Goal: Information Seeking & Learning: Learn about a topic

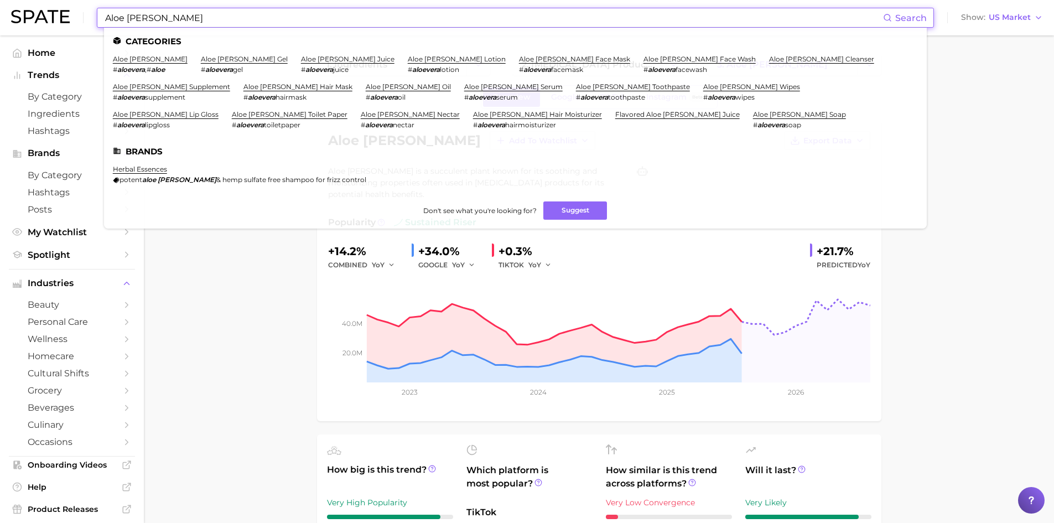
click at [87, 21] on div "Aloe [PERSON_NAME] Search Categories aloe [PERSON_NAME] # aloevera , # aloe alo…" at bounding box center [527, 17] width 1032 height 35
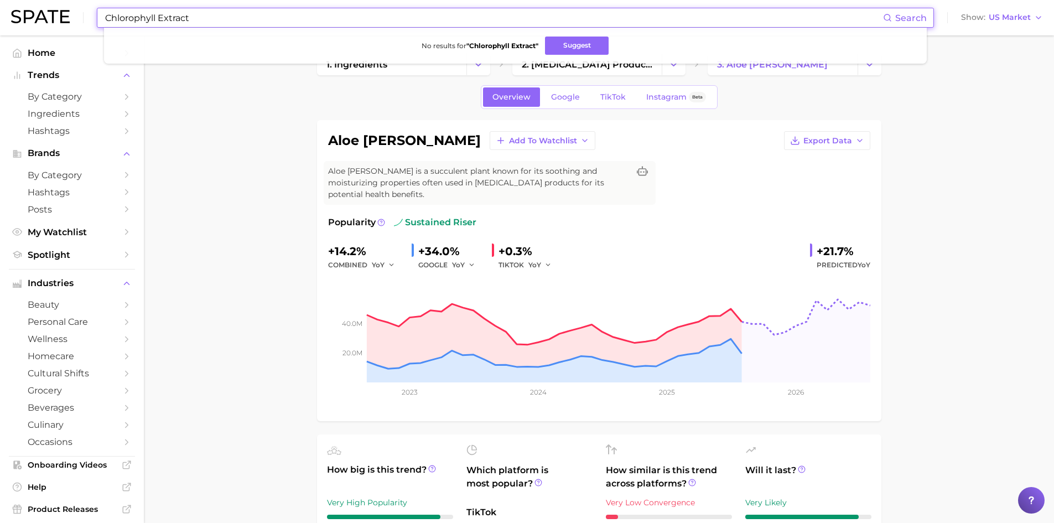
click at [203, 20] on input "Chlorophyll Extract" at bounding box center [493, 17] width 779 height 19
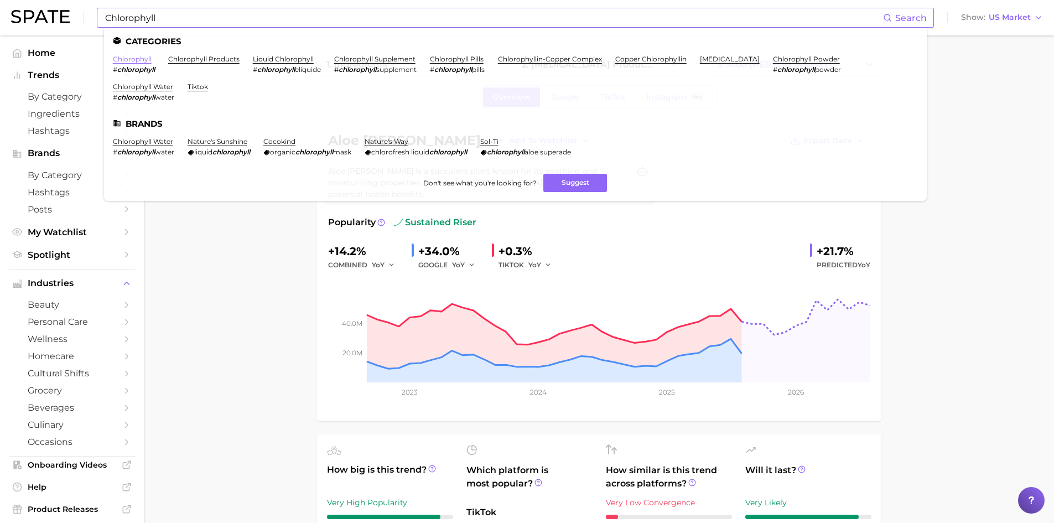
click at [137, 60] on link "chlorophyll" at bounding box center [132, 59] width 39 height 8
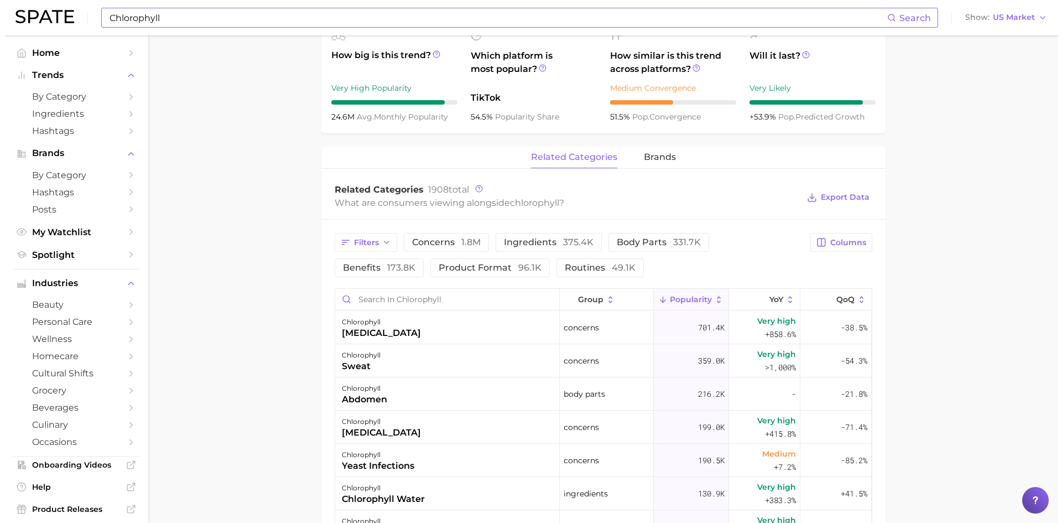
scroll to position [443, 0]
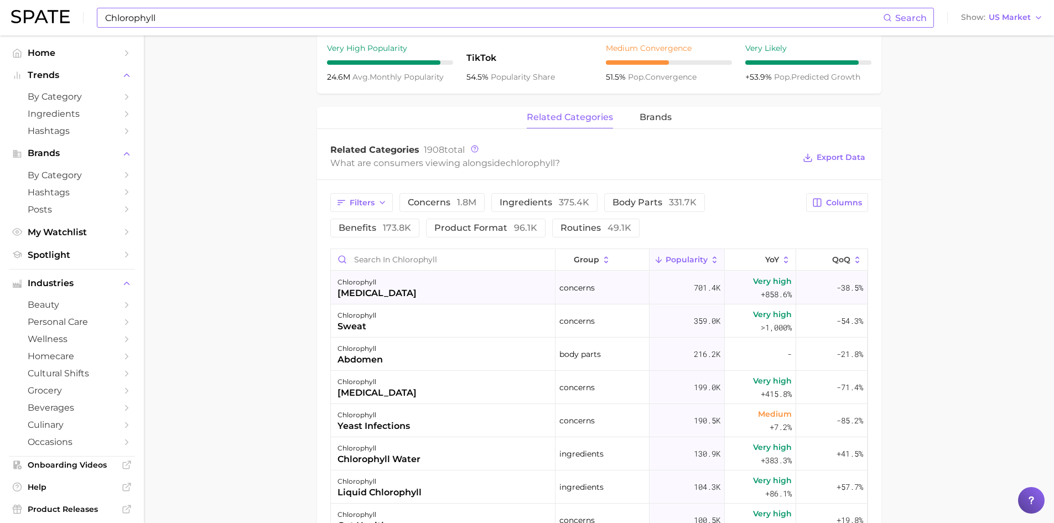
click at [362, 294] on div "[MEDICAL_DATA]" at bounding box center [377, 293] width 79 height 13
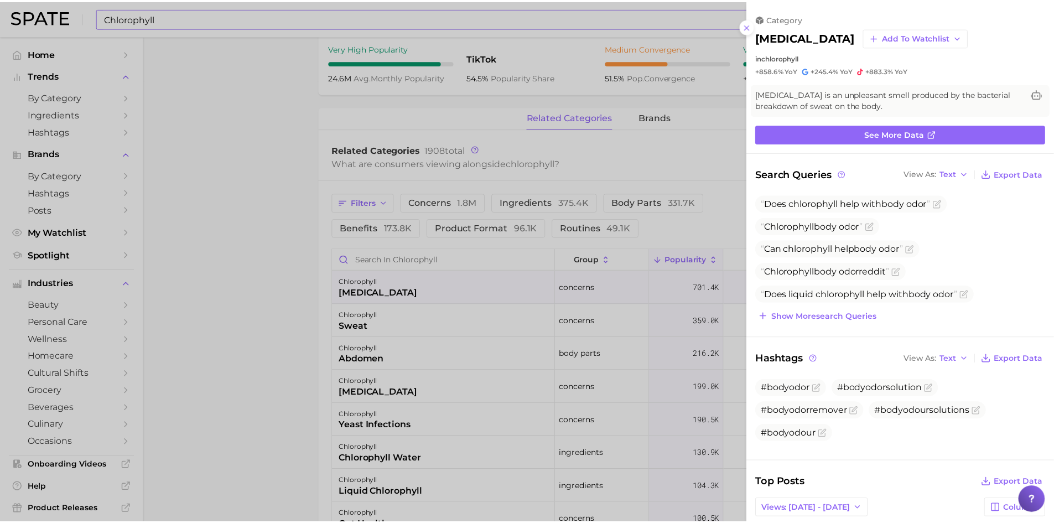
scroll to position [0, 0]
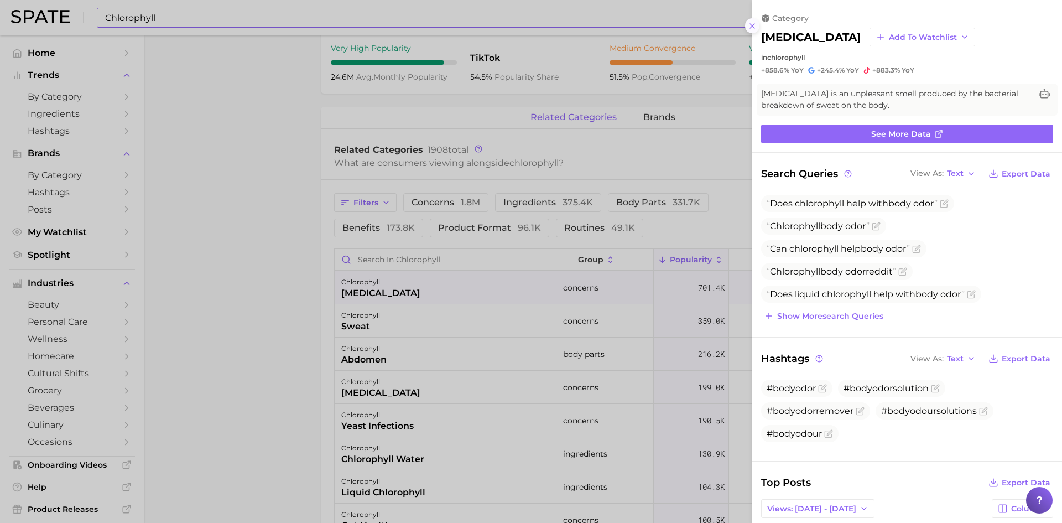
click at [750, 24] on icon at bounding box center [752, 26] width 9 height 9
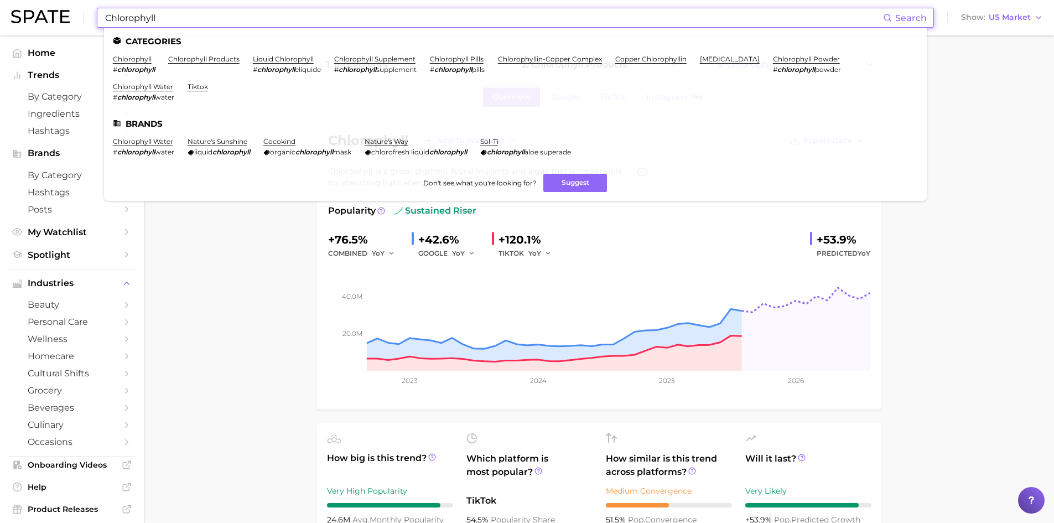
click at [163, 23] on input "Chlorophyll" at bounding box center [493, 17] width 779 height 19
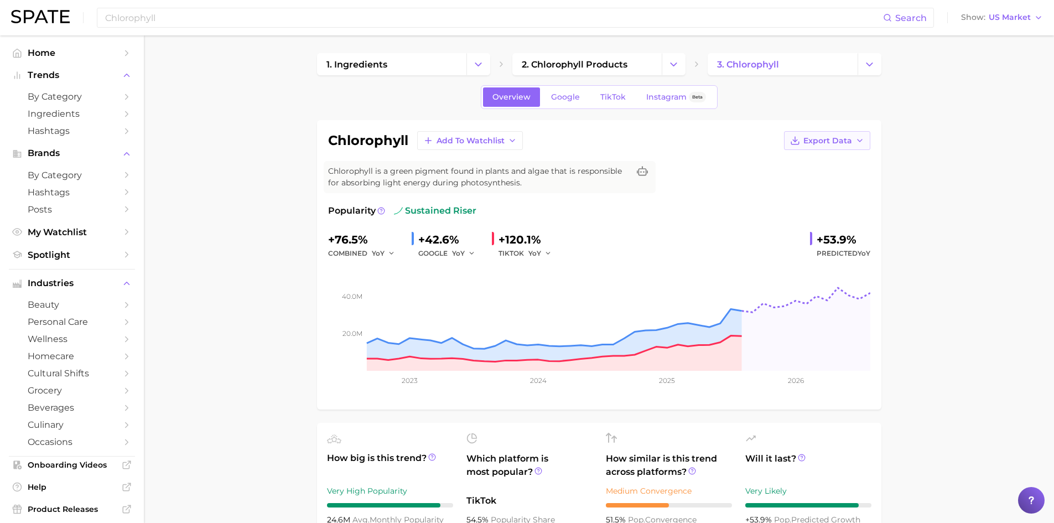
click at [842, 143] on span "Export Data" at bounding box center [828, 140] width 49 height 9
click at [821, 183] on span "Time Series Image" at bounding box center [805, 181] width 74 height 9
drag, startPoint x: 816, startPoint y: 236, endPoint x: 858, endPoint y: 240, distance: 42.8
click at [858, 240] on div "+53.9%" at bounding box center [844, 240] width 54 height 18
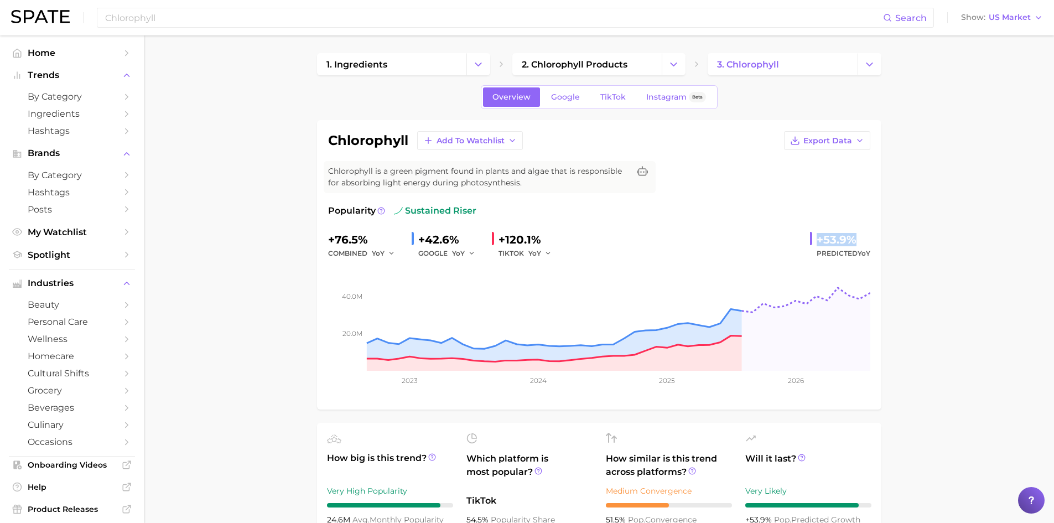
copy div "+53.9%"
drag, startPoint x: 372, startPoint y: 241, endPoint x: 319, endPoint y: 239, distance: 52.6
click at [319, 239] on div "chlorophyll Add to Watchlist Export Data Chlorophyll is a green pigment found i…" at bounding box center [599, 264] width 564 height 289
copy div "+76.5%"
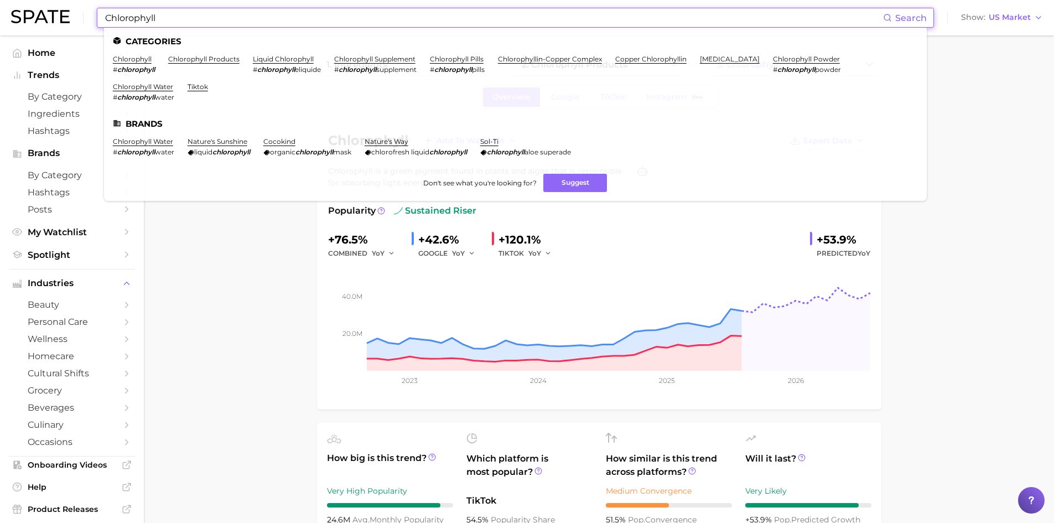
drag, startPoint x: 179, startPoint y: 24, endPoint x: 84, endPoint y: 10, distance: 96.8
click at [85, 11] on div "Chlorophyll Search Categories chlorophyll # chlorophyll chlorophyll products li…" at bounding box center [527, 17] width 1032 height 35
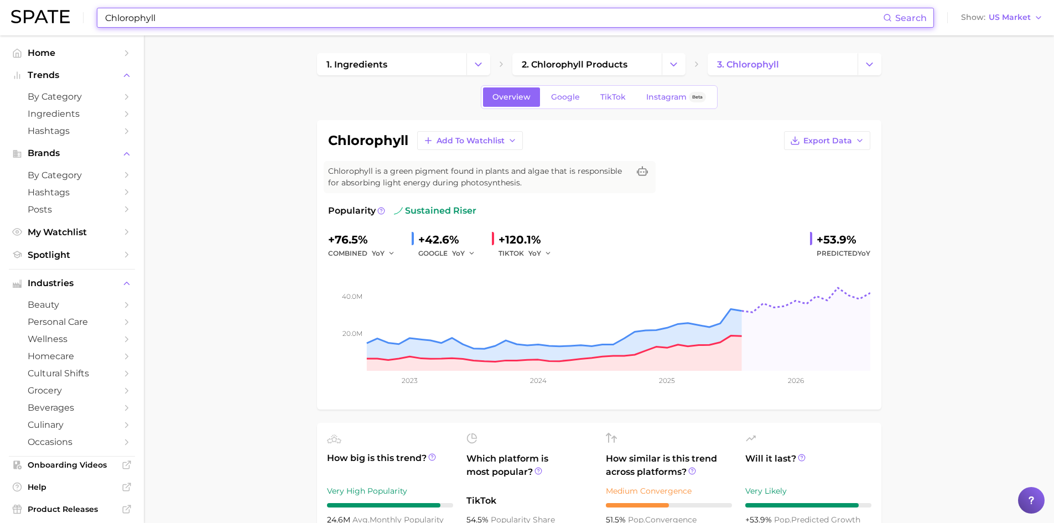
paste input "pheromone"
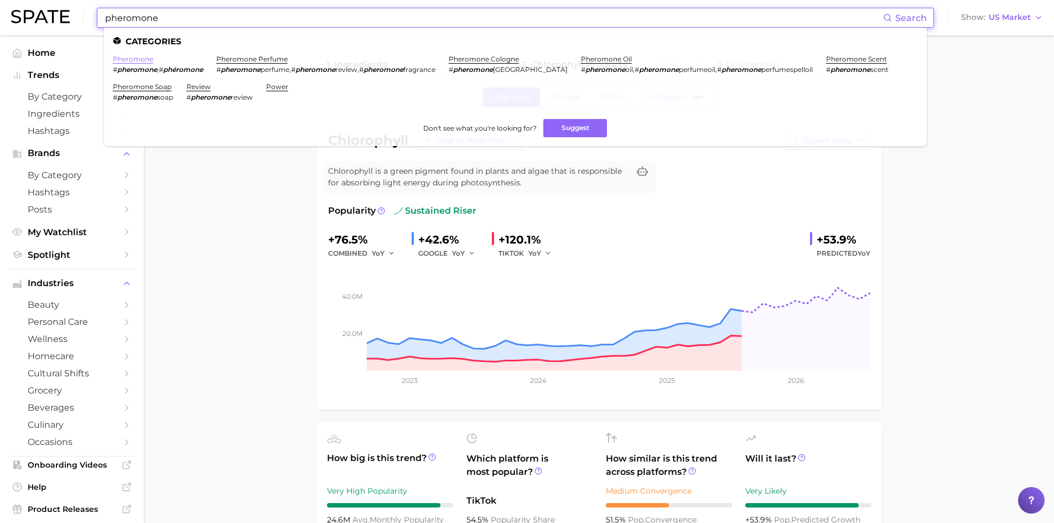
type input "pheromone"
click at [129, 59] on link "pheromone" at bounding box center [133, 59] width 40 height 8
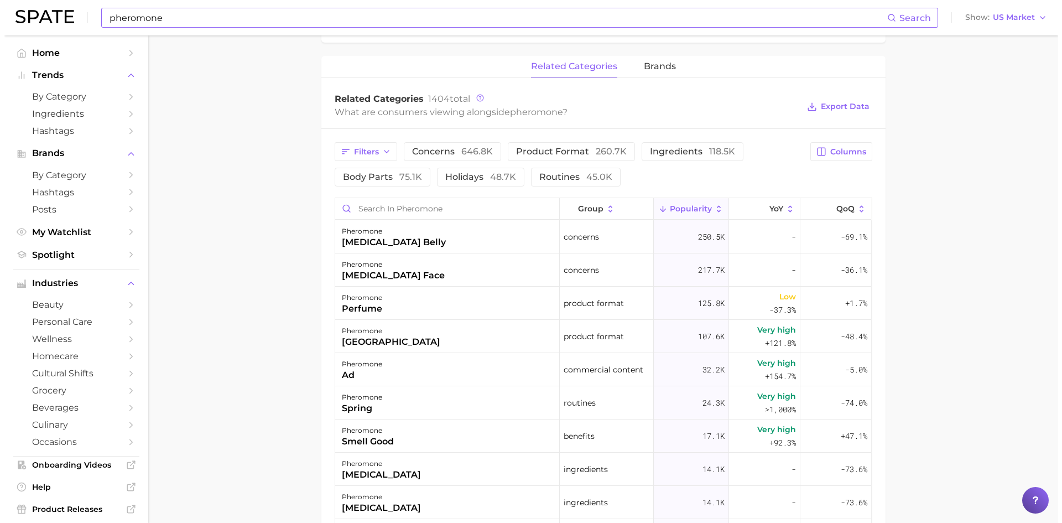
scroll to position [498, 0]
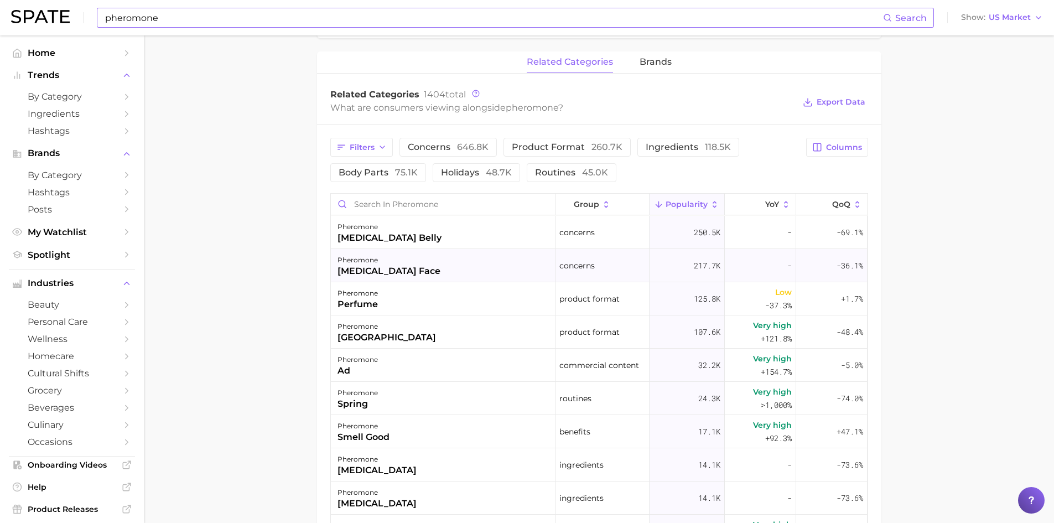
click at [359, 271] on div "[MEDICAL_DATA] face" at bounding box center [389, 271] width 103 height 13
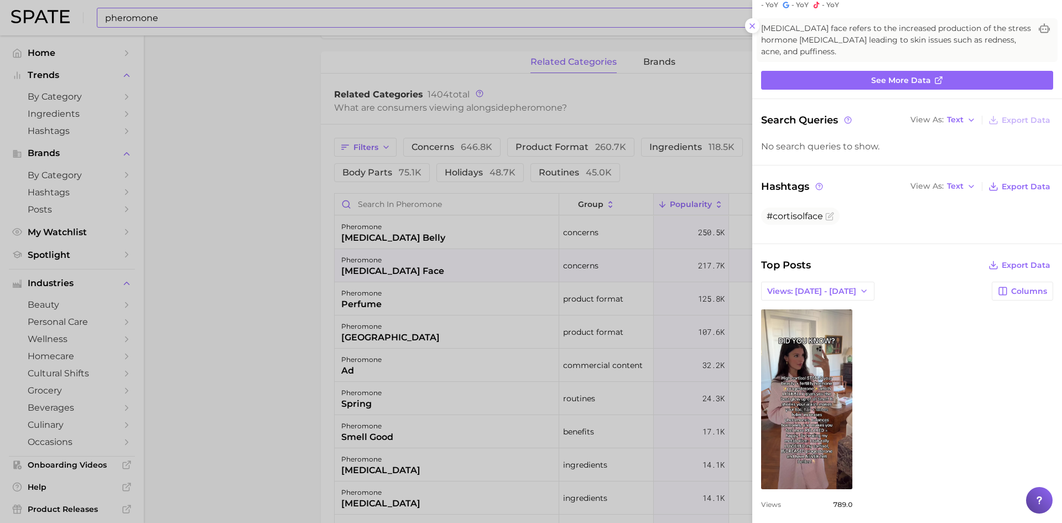
scroll to position [73, 0]
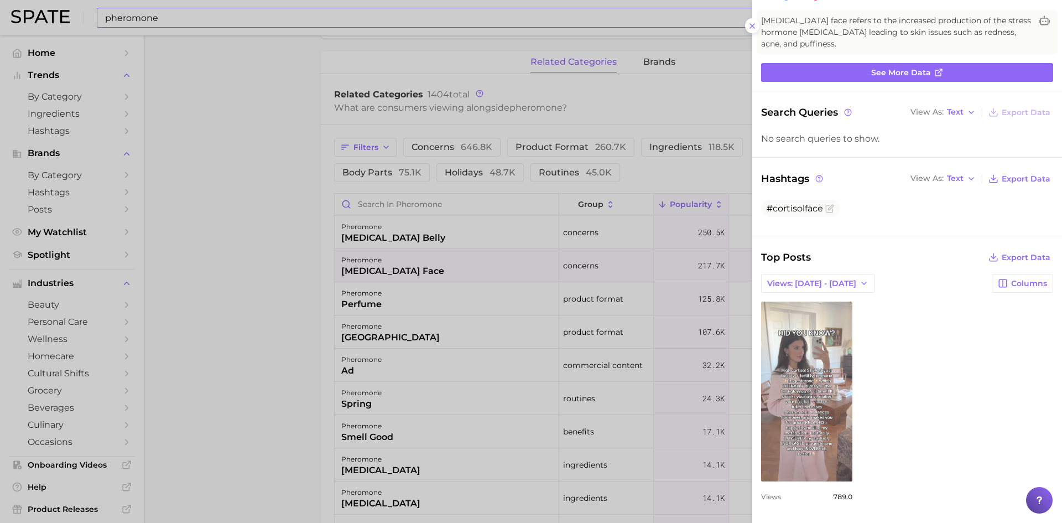
click at [812, 410] on link "view post on TikTok" at bounding box center [806, 392] width 91 height 180
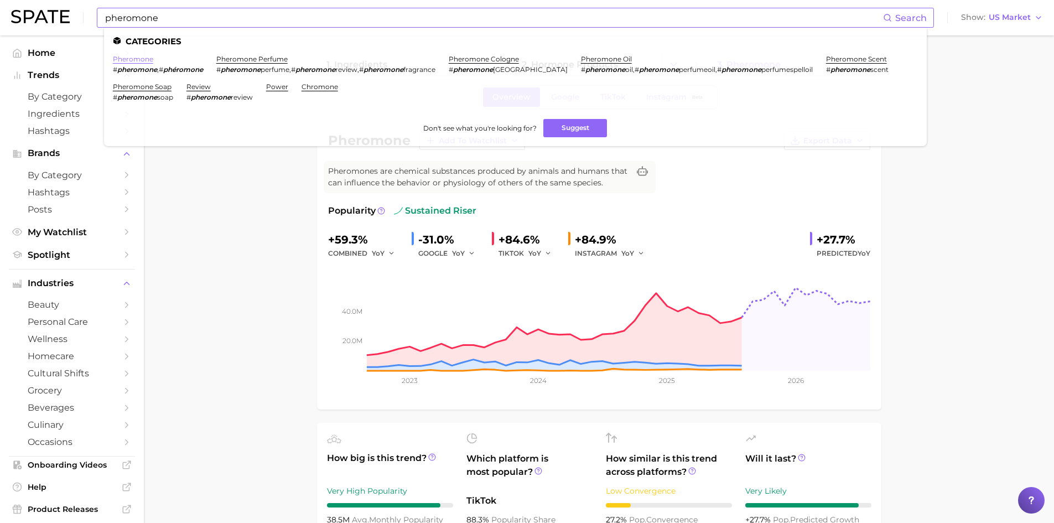
click at [137, 60] on link "pheromone" at bounding box center [133, 59] width 40 height 8
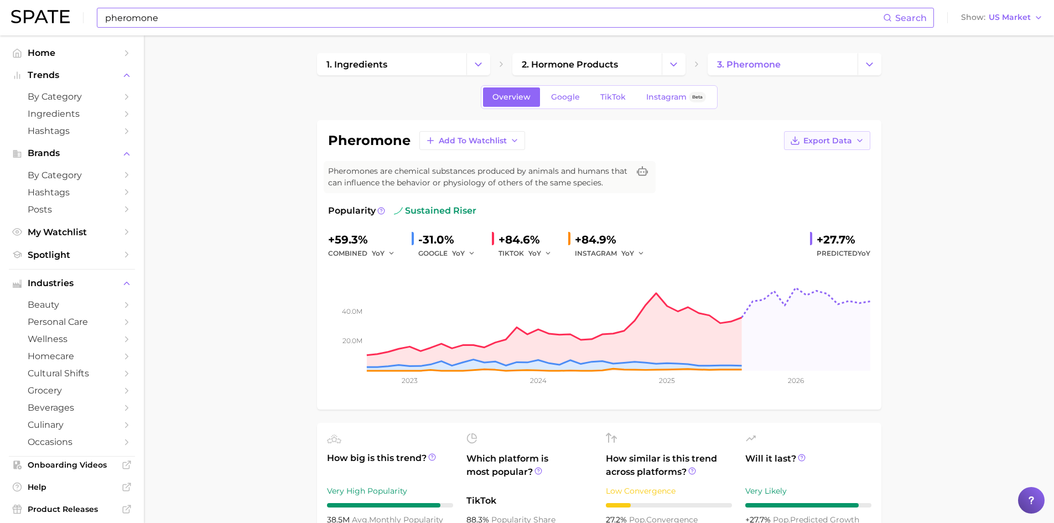
click at [828, 144] on span "Export Data" at bounding box center [828, 140] width 49 height 9
click at [818, 180] on span "Time Series Image" at bounding box center [805, 181] width 74 height 9
drag, startPoint x: 816, startPoint y: 235, endPoint x: 860, endPoint y: 243, distance: 44.6
click at [860, 243] on div "+27.7%" at bounding box center [844, 240] width 54 height 18
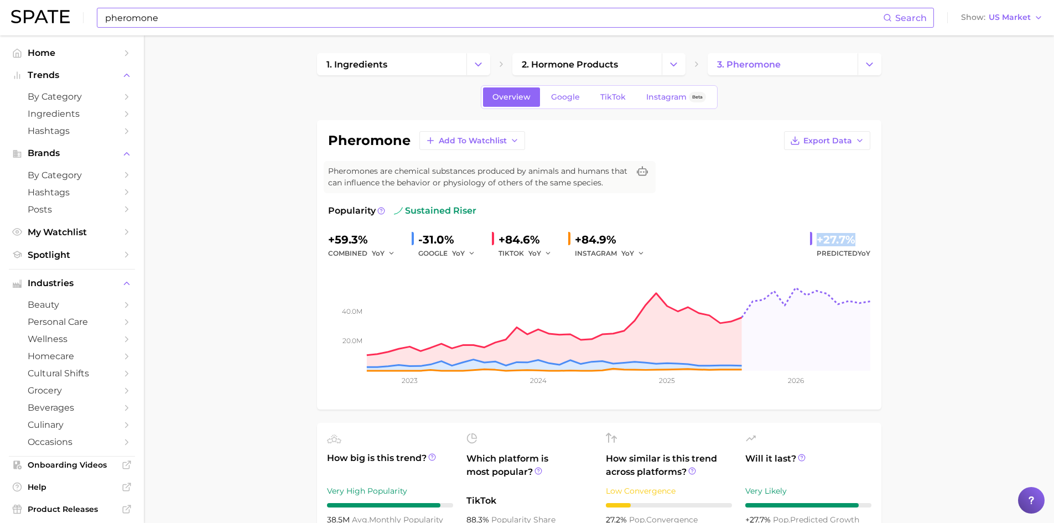
drag, startPoint x: 855, startPoint y: 237, endPoint x: 807, endPoint y: 229, distance: 48.8
click at [807, 229] on div "Popularity sustained riser +59.3% combined YoY -31.0% GOOGLE YoY +84.6% TIKTOK …" at bounding box center [599, 301] width 542 height 194
click at [830, 235] on div "+27.7%" at bounding box center [844, 240] width 54 height 18
drag, startPoint x: 817, startPoint y: 239, endPoint x: 856, endPoint y: 242, distance: 38.9
click at [856, 242] on div "+27.7%" at bounding box center [844, 240] width 54 height 18
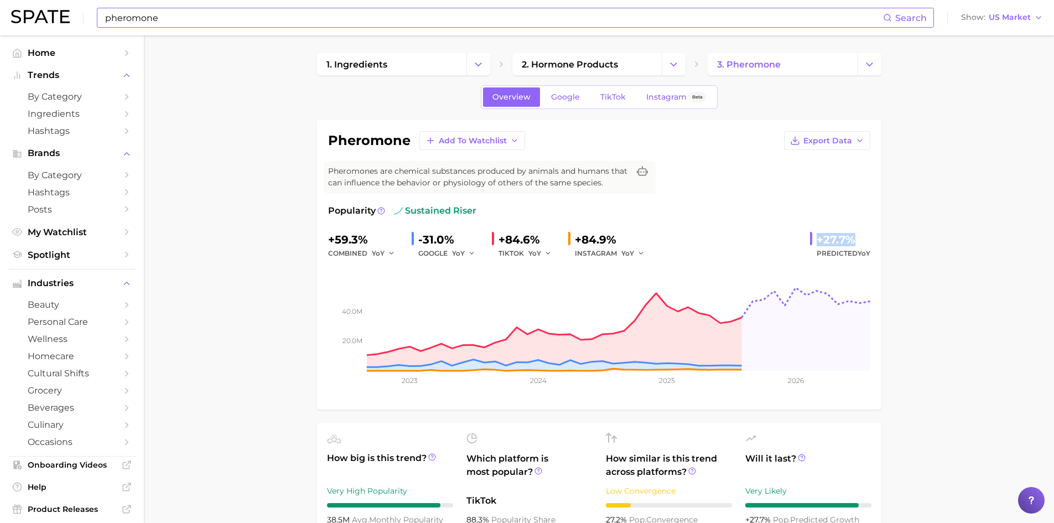
copy div "+27.7%"
drag, startPoint x: 369, startPoint y: 239, endPoint x: 325, endPoint y: 239, distance: 44.3
click at [325, 239] on div "pheromone Add to Watchlist Export Data Pheromones are chemical substances produ…" at bounding box center [599, 264] width 564 height 289
copy div "+59.3%"
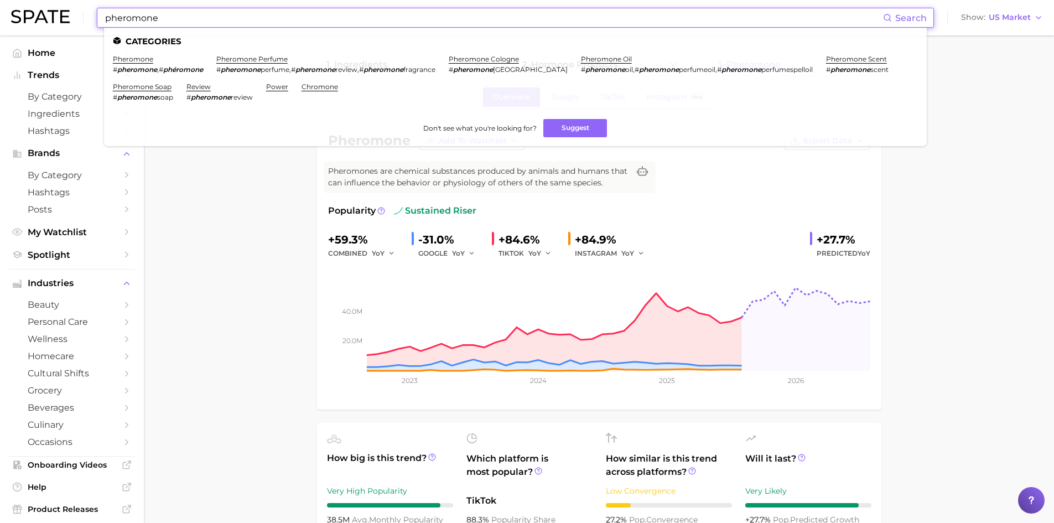
drag, startPoint x: 179, startPoint y: 14, endPoint x: 79, endPoint y: 2, distance: 100.3
click at [79, 2] on div "pheromone Search Categories pheromone # pheromone , # phéromone pheromone perfu…" at bounding box center [527, 17] width 1032 height 35
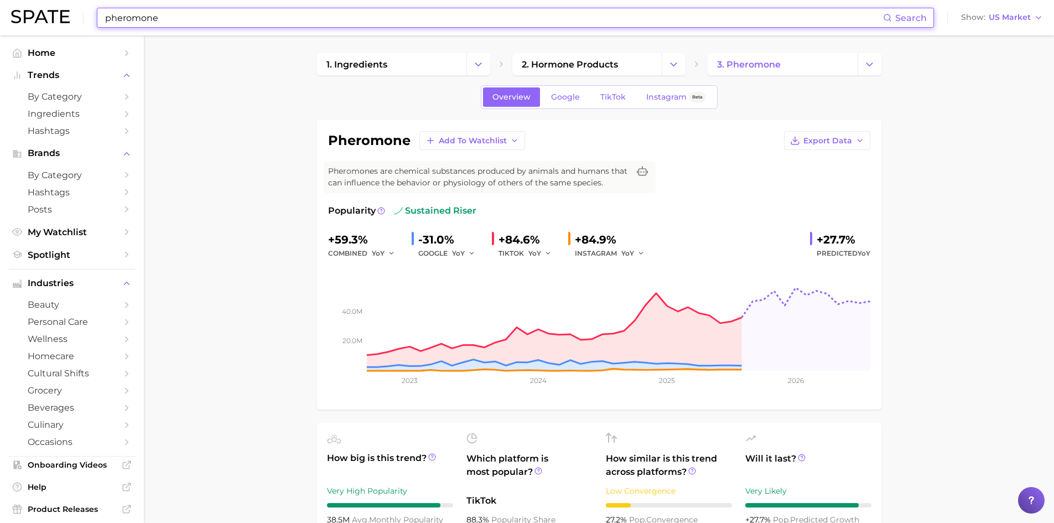
paste input "Aluminum Chlorohydrat"
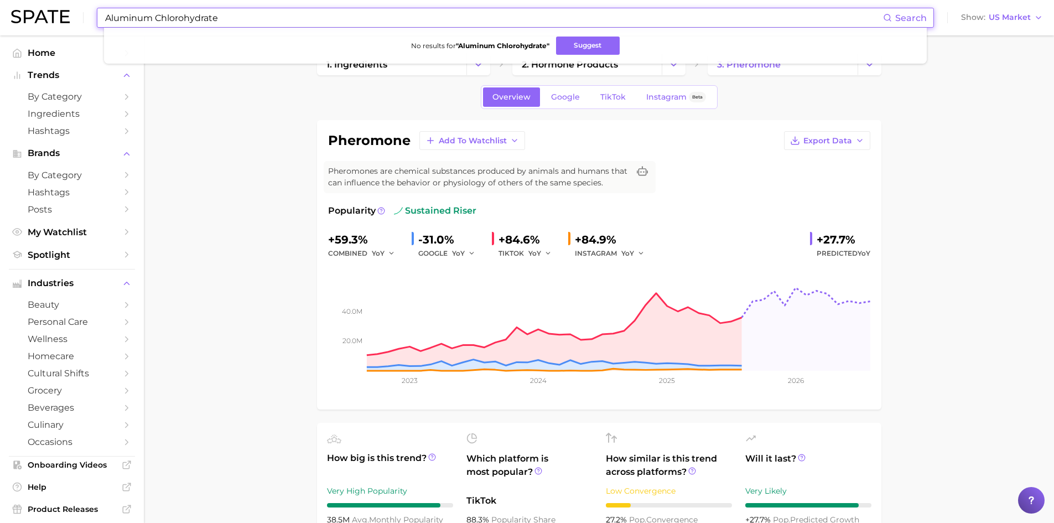
click at [157, 18] on input "Aluminum Chlorohydrate" at bounding box center [493, 17] width 779 height 19
click at [173, 15] on input "Aluminum Chlorohydrate" at bounding box center [493, 17] width 779 height 19
click at [173, 14] on input "Aluminum Chlorohydrate" at bounding box center [493, 17] width 779 height 19
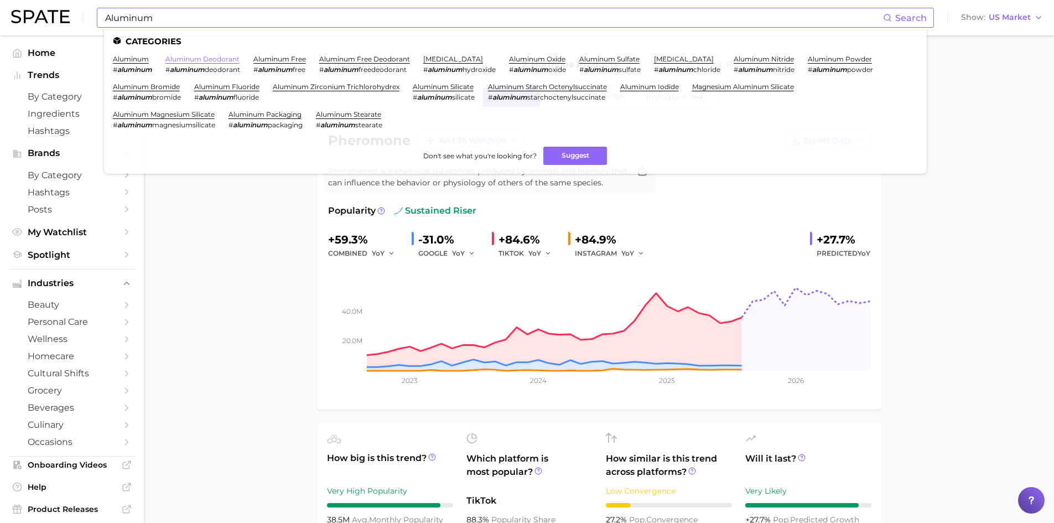
click at [194, 61] on link "aluminum deodorant" at bounding box center [202, 59] width 74 height 8
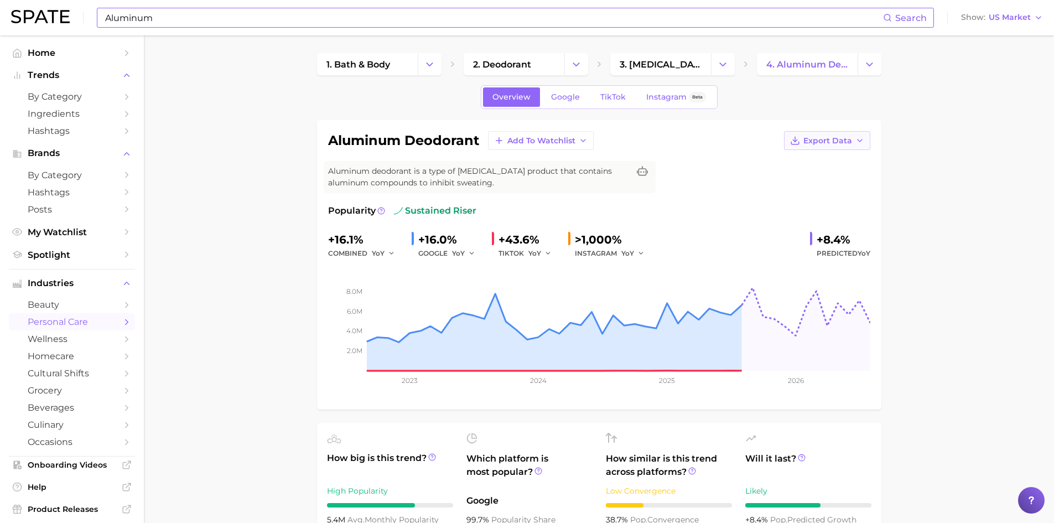
click at [834, 141] on span "Export Data" at bounding box center [828, 140] width 49 height 9
click at [820, 179] on span "Time Series Image" at bounding box center [805, 181] width 74 height 9
click at [328, 142] on h1 "aluminum deodorant" at bounding box center [403, 140] width 151 height 13
drag, startPoint x: 328, startPoint y: 142, endPoint x: 460, endPoint y: 155, distance: 133.0
click at [460, 155] on div "aluminum deodorant Add to Watchlist Export Data Aluminum deodorant is a type of…" at bounding box center [599, 264] width 542 height 267
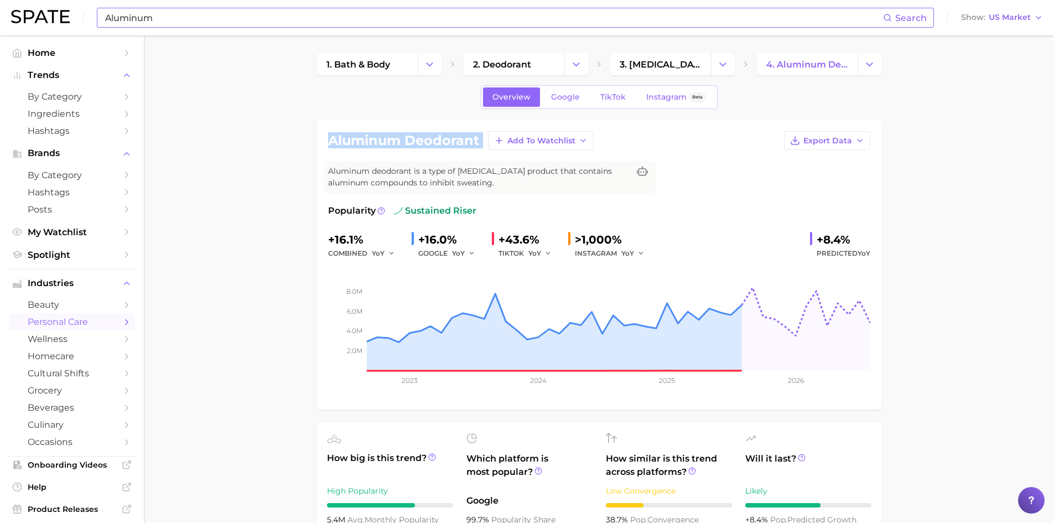
click at [478, 139] on h1 "aluminum deodorant" at bounding box center [403, 140] width 151 height 13
copy div "aluminum deodorant Add to Watchlist Export Data"
drag, startPoint x: 816, startPoint y: 237, endPoint x: 854, endPoint y: 243, distance: 38.6
click at [854, 243] on div "+8.4%" at bounding box center [844, 240] width 54 height 18
copy div "+8.4%"
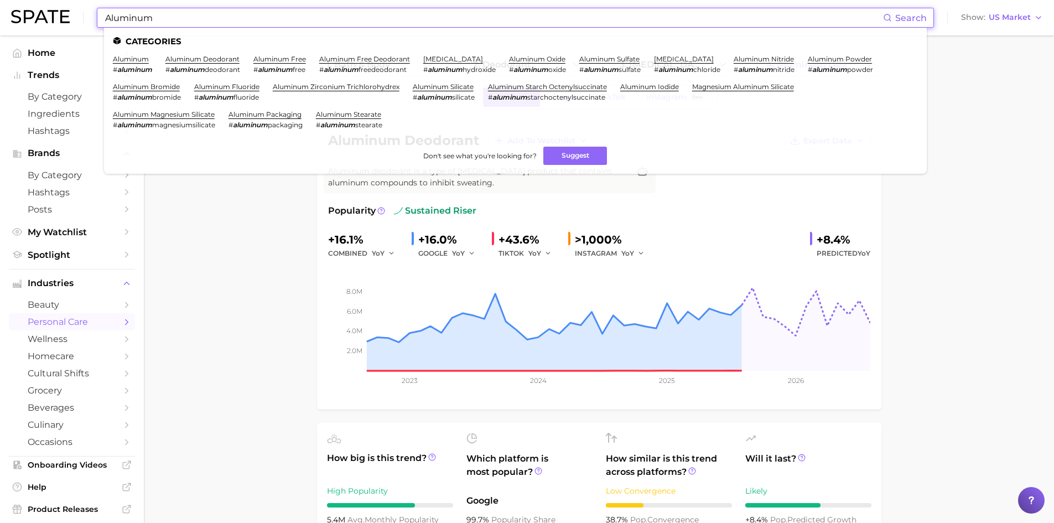
drag, startPoint x: 218, startPoint y: 19, endPoint x: 171, endPoint y: 8, distance: 48.3
click at [219, 19] on input "Aluminum" at bounding box center [493, 17] width 779 height 19
click at [139, 12] on input "Aluminum" at bounding box center [493, 17] width 779 height 19
click at [140, 12] on input "Aluminum" at bounding box center [493, 17] width 779 height 19
paste input "magnesi"
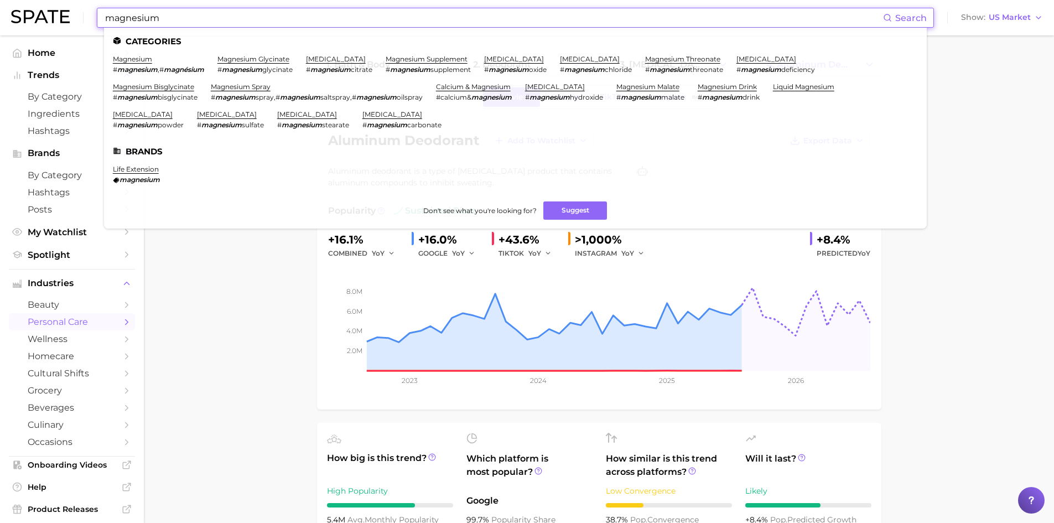
type input "magnesium"
click at [563, 89] on link "magnesium hydroxide" at bounding box center [555, 86] width 60 height 8
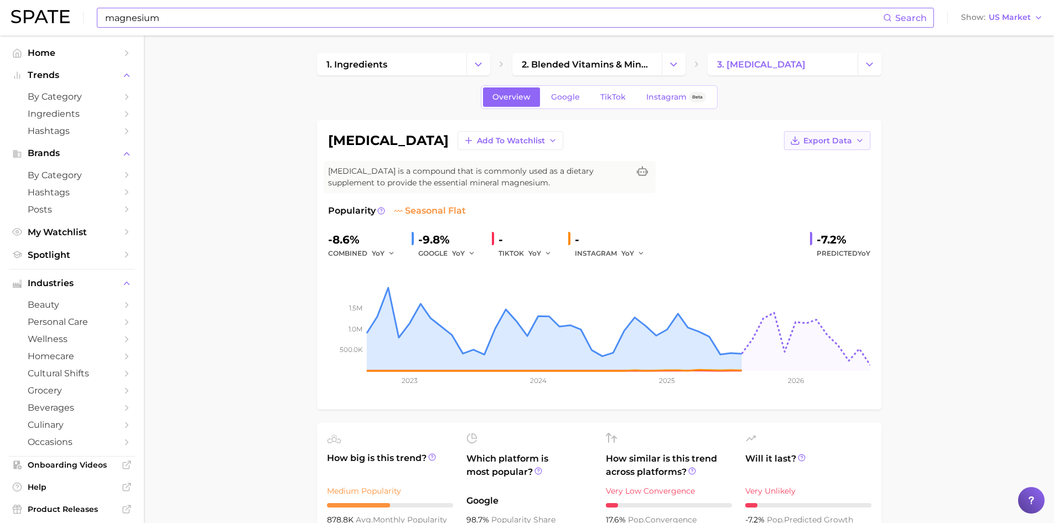
click at [835, 142] on span "Export Data" at bounding box center [828, 140] width 49 height 9
click at [817, 180] on span "Time Series Image" at bounding box center [805, 181] width 74 height 9
drag, startPoint x: 816, startPoint y: 239, endPoint x: 848, endPoint y: 241, distance: 32.7
click at [848, 241] on div "-7.2%" at bounding box center [844, 240] width 54 height 18
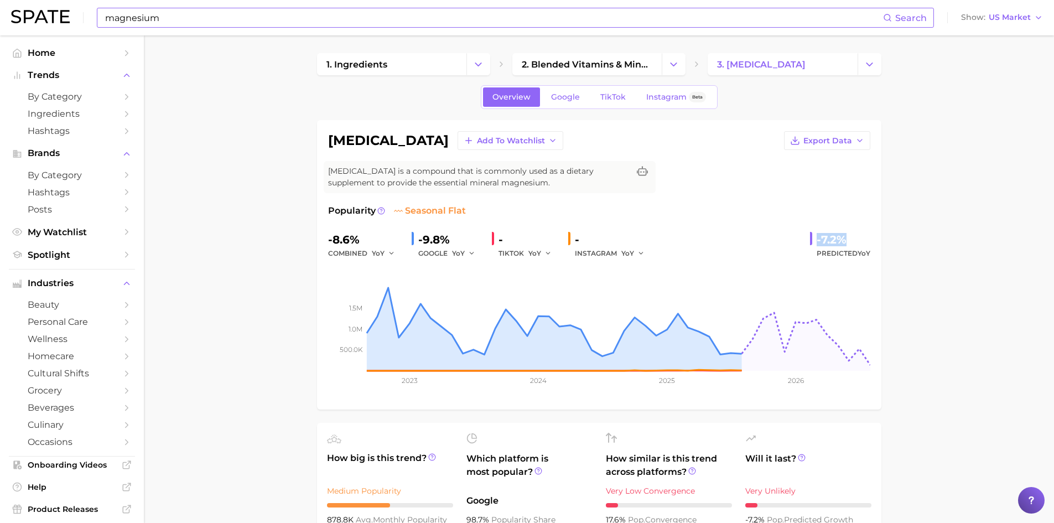
copy div "-7.2%"
drag, startPoint x: 364, startPoint y: 239, endPoint x: 329, endPoint y: 245, distance: 34.8
click at [329, 245] on div "-8.6%" at bounding box center [365, 240] width 75 height 18
copy div "-8.6%"
